Goal: Go to known website: Access a specific website the user already knows

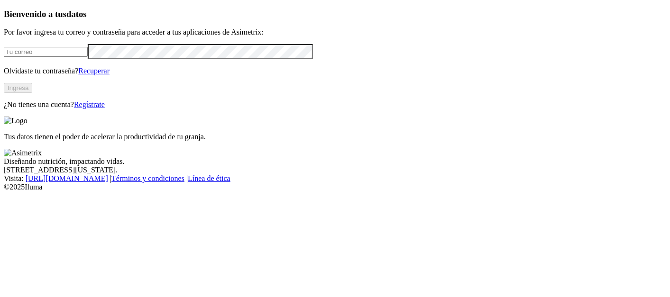
type input "[PERSON_NAME][EMAIL_ADDRESS][DOMAIN_NAME]"
click at [32, 93] on button "Ingresa" at bounding box center [18, 88] width 28 height 10
